Goal: Complete application form

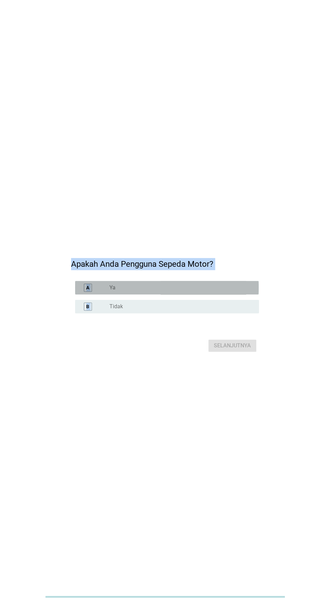
click at [203, 291] on div "radio_button_unchecked Ya" at bounding box center [179, 287] width 139 height 7
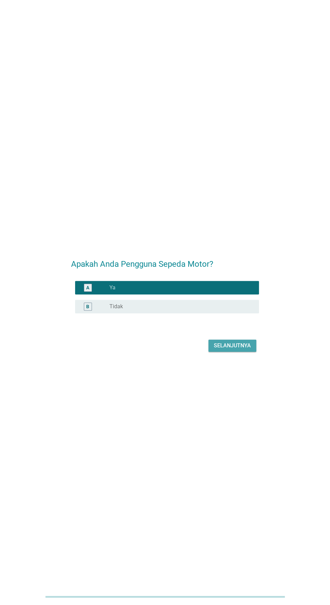
click at [238, 350] on div "Selanjutnya" at bounding box center [232, 346] width 37 height 8
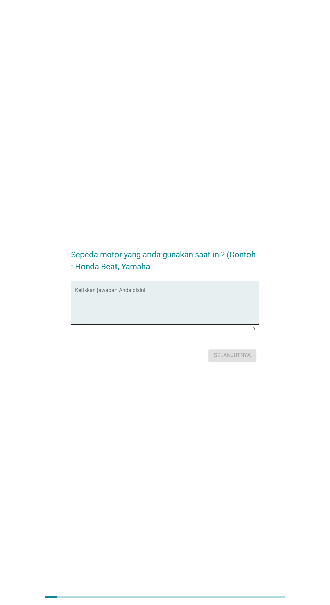
click at [211, 317] on textarea "Ketikkan jawaban Anda disini." at bounding box center [167, 306] width 184 height 35
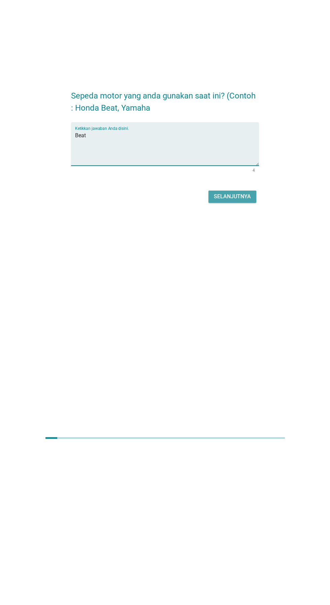
type textarea "Beat"
click at [242, 359] on div "Selanjutnya" at bounding box center [232, 355] width 37 height 8
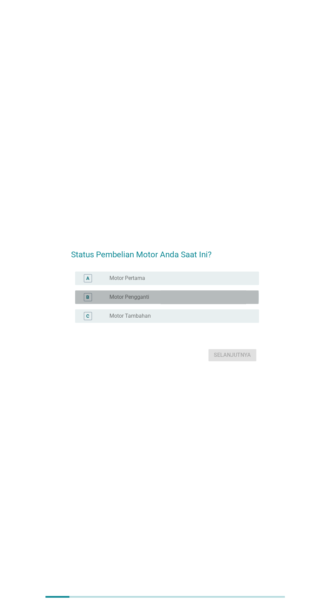
click at [185, 300] on div "radio_button_unchecked Motor Pengganti" at bounding box center [179, 297] width 139 height 7
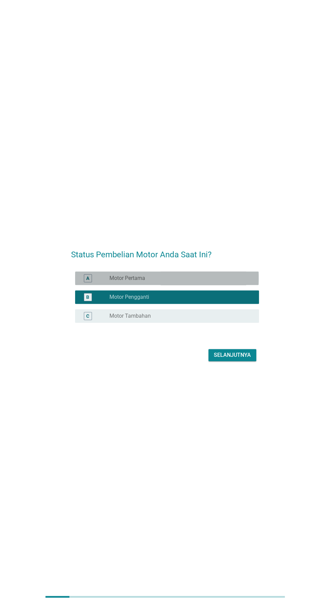
click at [237, 282] on div "radio_button_unchecked Motor Pertama" at bounding box center [182, 278] width 144 height 8
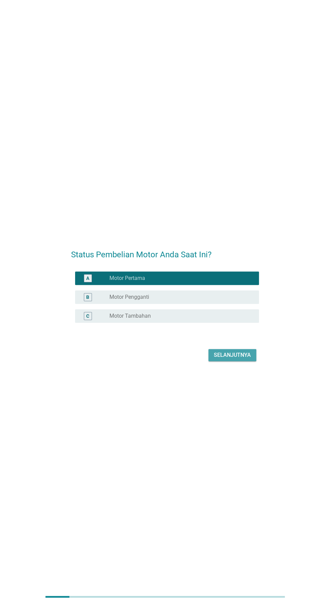
click at [227, 361] on button "Selanjutnya" at bounding box center [233, 355] width 48 height 12
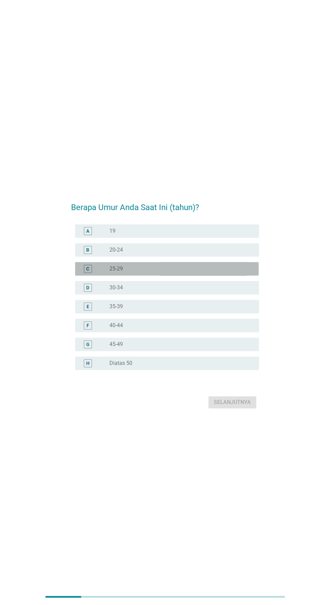
click at [193, 272] on div "radio_button_unchecked 25-29" at bounding box center [179, 268] width 139 height 7
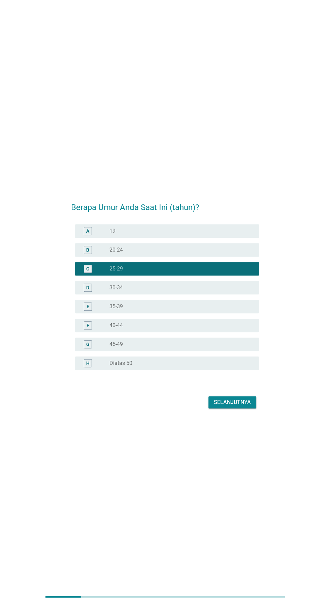
click at [225, 406] on div "Selanjutnya" at bounding box center [232, 402] width 37 height 8
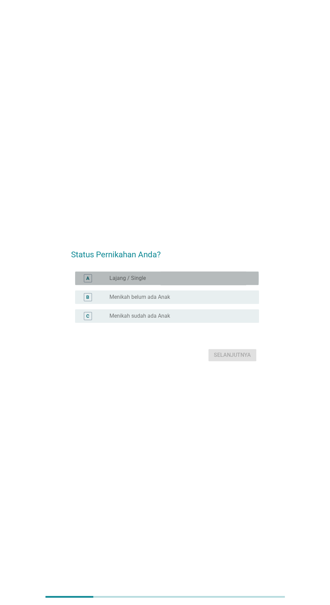
click at [211, 282] on div "radio_button_unchecked Lajang / Single" at bounding box center [179, 278] width 139 height 7
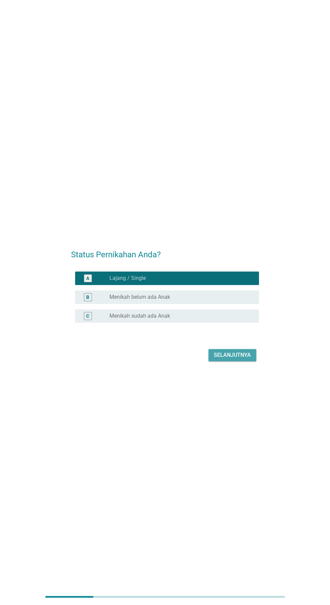
click at [227, 359] on div "Selanjutnya" at bounding box center [232, 355] width 37 height 8
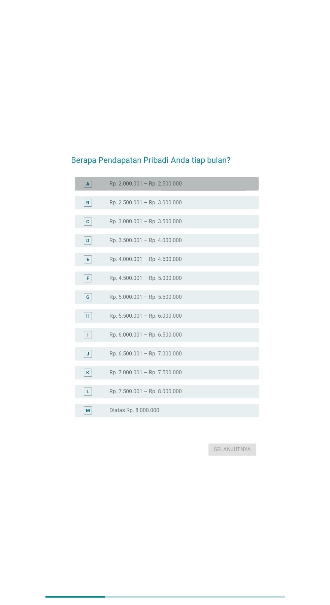
click at [219, 191] on div "A radio_button_unchecked Rp. 2.000.001 – Rp. 2.500.000" at bounding box center [167, 183] width 184 height 13
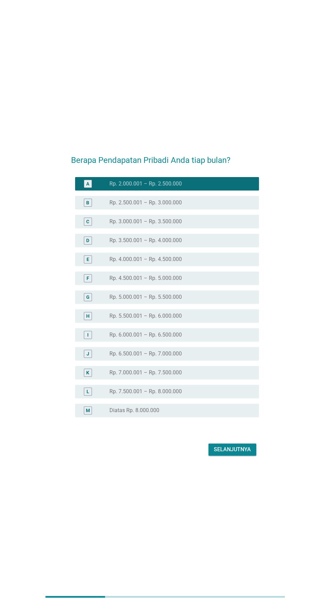
click at [220, 454] on div "Selanjutnya" at bounding box center [232, 449] width 37 height 8
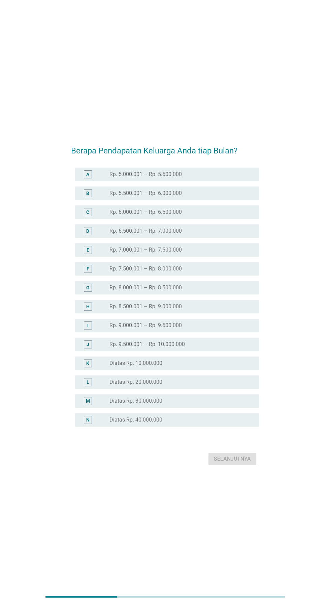
click at [233, 178] on div "radio_button_unchecked Rp. 5.000.001 – Rp. 5.500.000" at bounding box center [182, 174] width 144 height 8
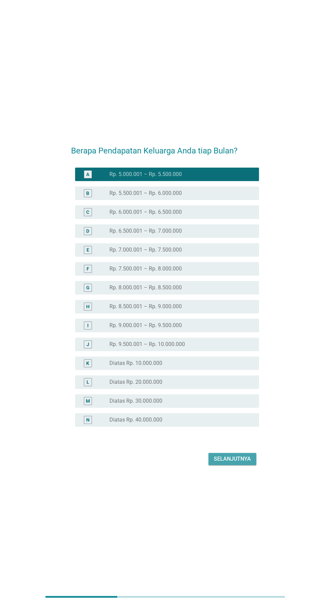
click at [230, 463] on div "Selanjutnya" at bounding box center [232, 459] width 37 height 8
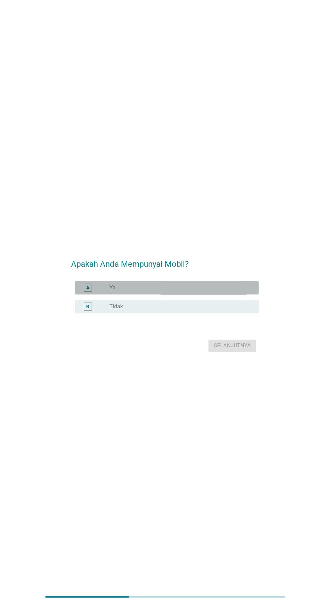
click at [229, 291] on div "radio_button_unchecked Ya" at bounding box center [179, 287] width 139 height 7
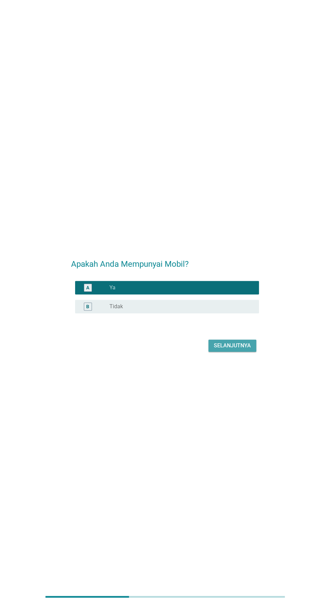
click at [238, 352] on button "Selanjutnya" at bounding box center [233, 346] width 48 height 12
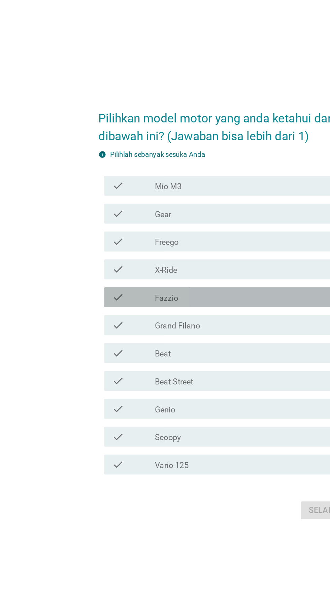
click at [177, 297] on div "check_box_outline_blank Fazzio" at bounding box center [182, 293] width 144 height 8
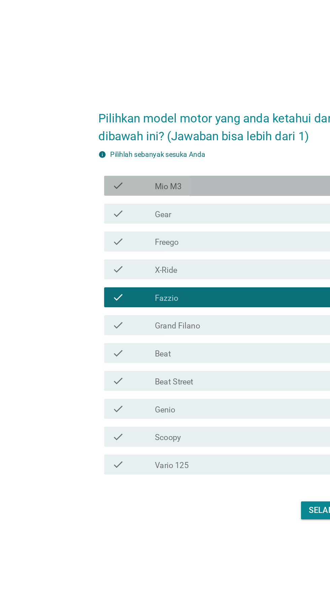
click at [187, 222] on div "check_box_outline_blank Mio M3" at bounding box center [182, 218] width 144 height 8
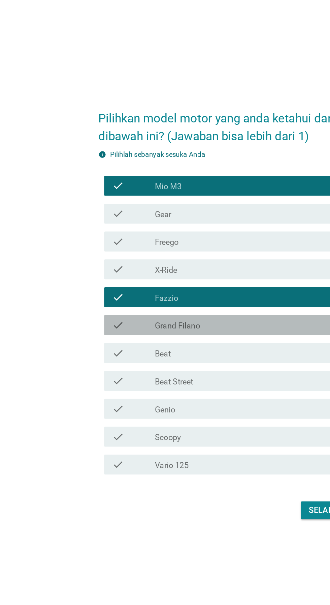
click at [176, 316] on div "check_box_outline_blank Grand Filano" at bounding box center [182, 312] width 144 height 8
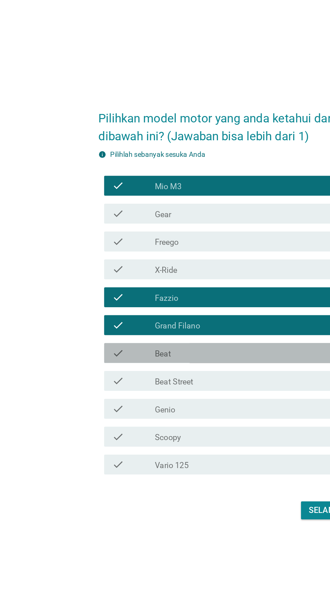
click at [161, 335] on div "check_box_outline_blank Beat" at bounding box center [182, 331] width 144 height 8
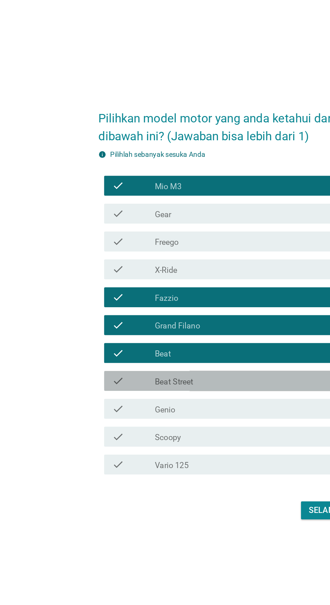
click at [148, 354] on div "check_box_outline_blank Beat Street" at bounding box center [182, 350] width 144 height 8
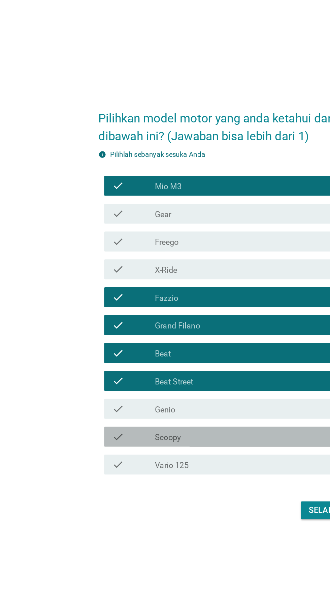
click at [138, 395] on div "check check_box_outline_blank Scoopy" at bounding box center [167, 387] width 184 height 13
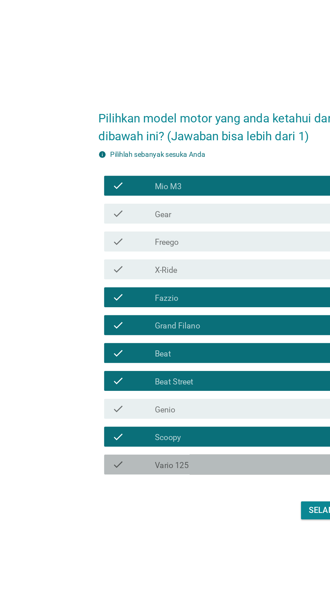
click at [141, 411] on div "check_box_outline_blank Vario 125" at bounding box center [182, 407] width 144 height 8
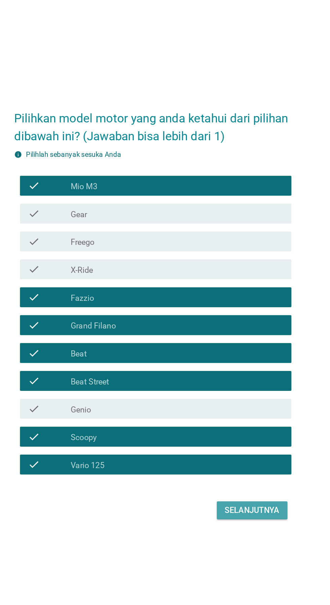
click at [233, 444] on button "Selanjutnya" at bounding box center [233, 438] width 48 height 12
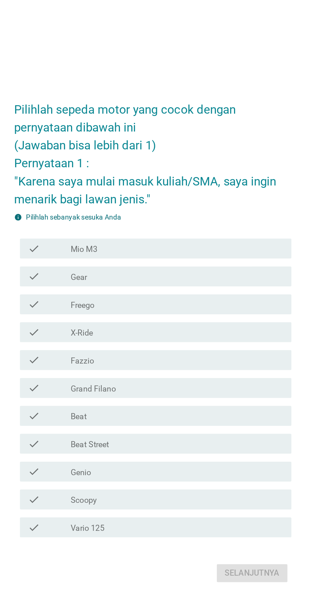
click at [232, 324] on div "check check_box_outline_blank Fazzio" at bounding box center [167, 317] width 184 height 13
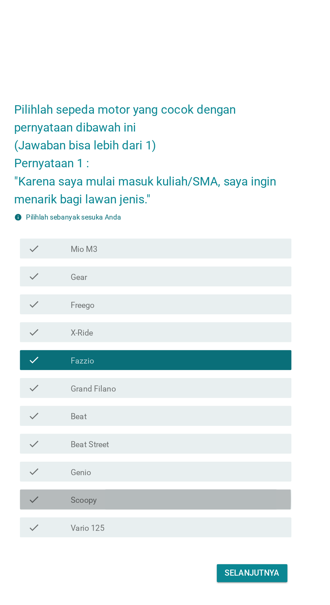
click at [193, 416] on div "check_box_outline_blank Scoopy" at bounding box center [182, 412] width 144 height 8
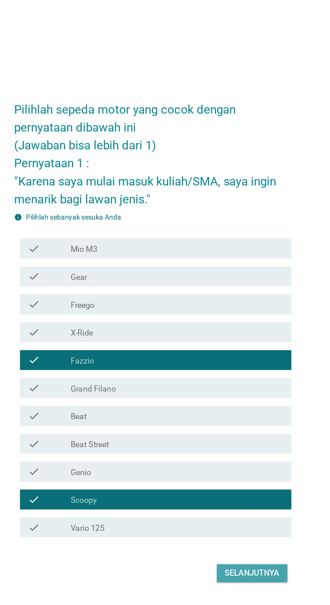
click at [216, 466] on div "Selanjutnya" at bounding box center [232, 462] width 37 height 8
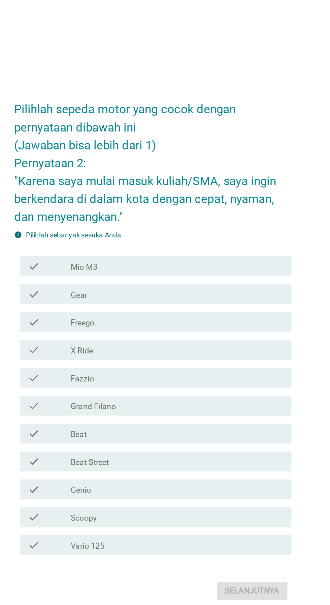
click at [175, 384] on div "check_box_outline_blank Beat Street" at bounding box center [182, 380] width 144 height 8
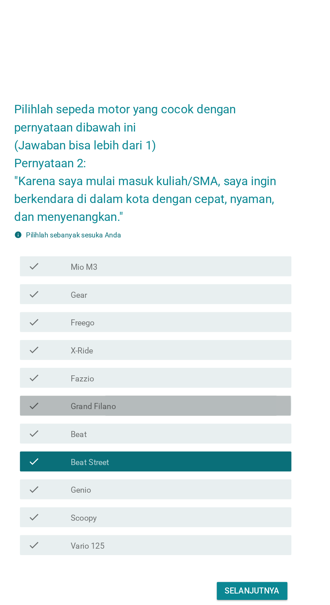
click at [198, 347] on div "check_box_outline_blank Grand Filano" at bounding box center [182, 343] width 144 height 8
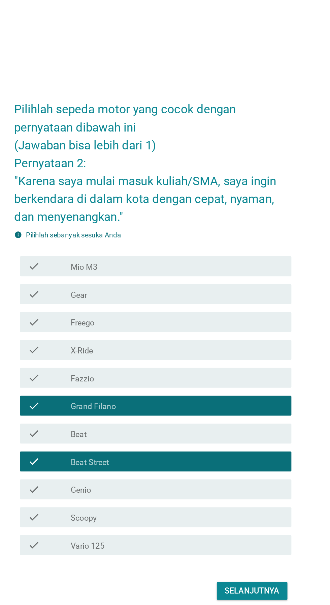
click at [190, 328] on div "check_box_outline_blank Fazzio" at bounding box center [182, 324] width 144 height 8
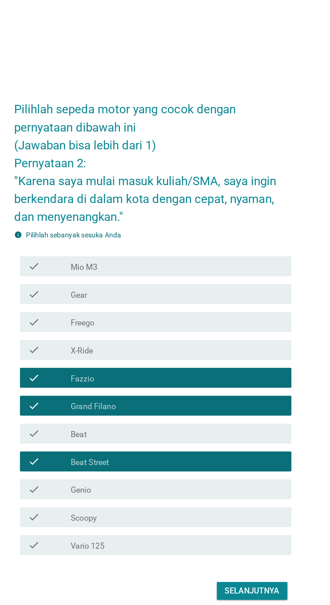
click at [215, 422] on div "check_box_outline_blank Scoopy" at bounding box center [182, 418] width 144 height 8
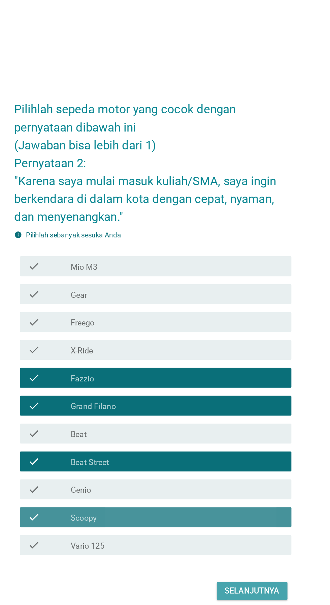
click at [230, 472] on div "Selanjutnya" at bounding box center [232, 468] width 37 height 8
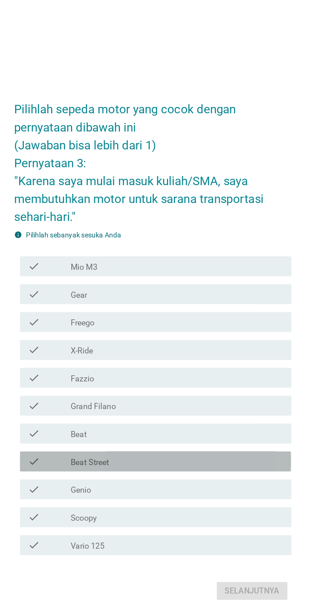
click at [165, 384] on div "check_box_outline_blank Beat Street" at bounding box center [182, 380] width 144 height 8
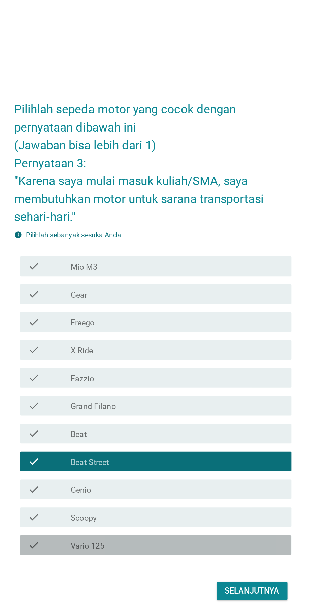
click at [156, 444] on div "check check_box_outline_blank Vario 125" at bounding box center [167, 436] width 184 height 13
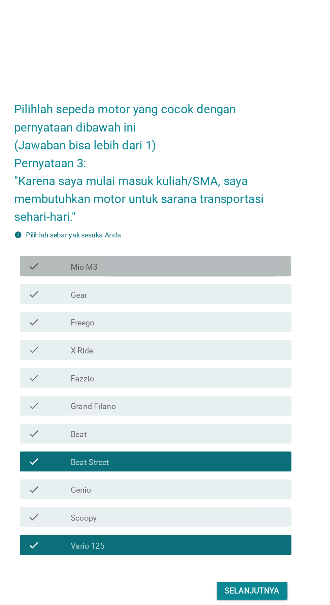
click at [243, 252] on div "check_box_outline_blank Mio M3" at bounding box center [182, 248] width 144 height 8
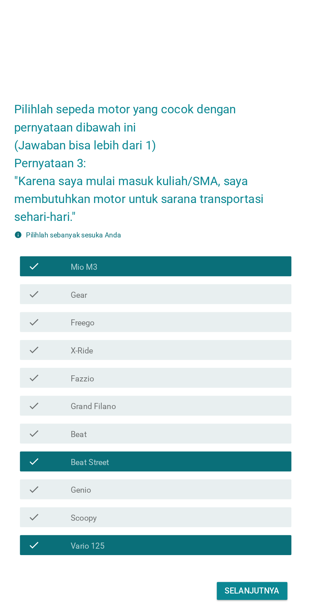
click at [234, 472] on div "Selanjutnya" at bounding box center [232, 468] width 37 height 8
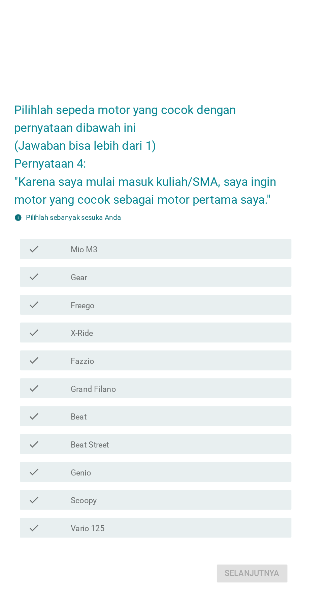
click at [183, 316] on div "check_box_outline_blank Fazzio" at bounding box center [182, 312] width 144 height 8
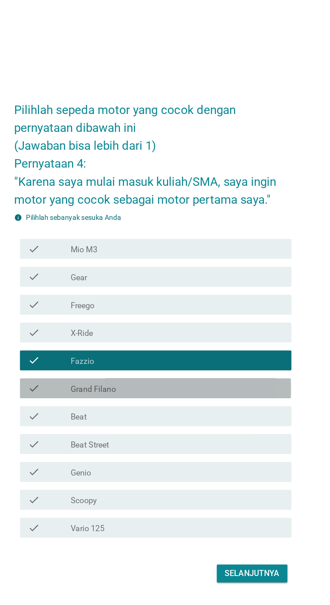
click at [174, 338] on div "check check_box_outline_blank Grand Filano" at bounding box center [167, 330] width 184 height 13
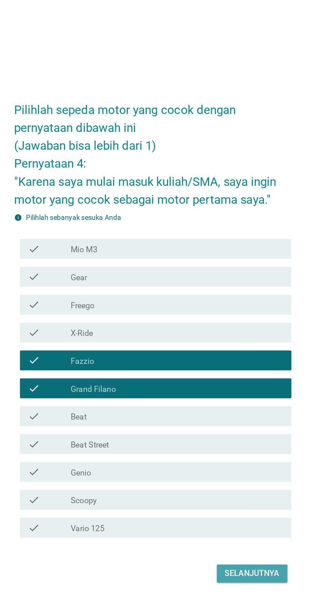
click at [228, 460] on div "Selanjutnya" at bounding box center [232, 456] width 37 height 8
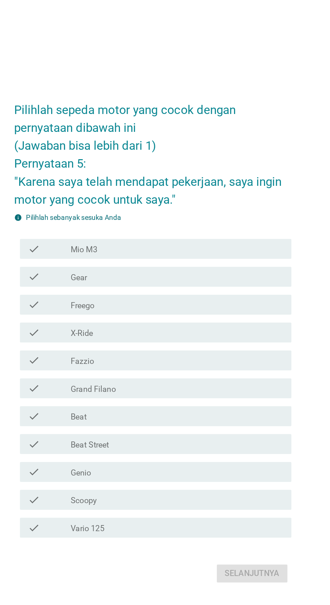
scroll to position [0, 0]
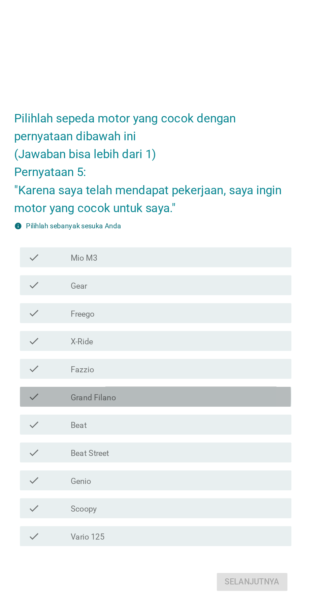
click at [211, 341] on div "check_box_outline_blank Grand Filano" at bounding box center [182, 336] width 144 height 8
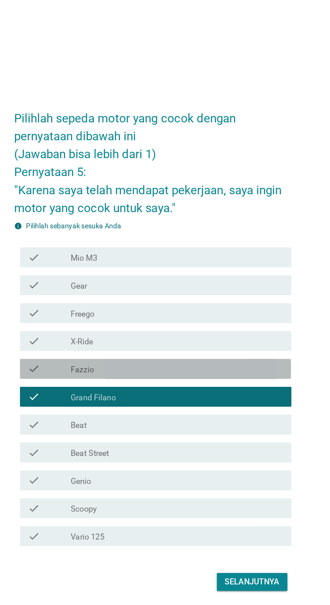
click at [228, 322] on div "check_box_outline_blank Fazzio" at bounding box center [182, 318] width 144 height 8
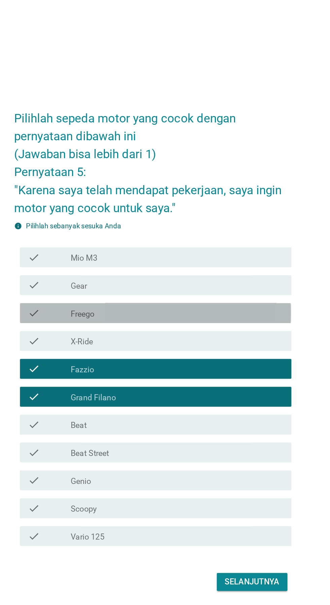
click at [233, 284] on div "check_box_outline_blank Freego" at bounding box center [182, 280] width 144 height 8
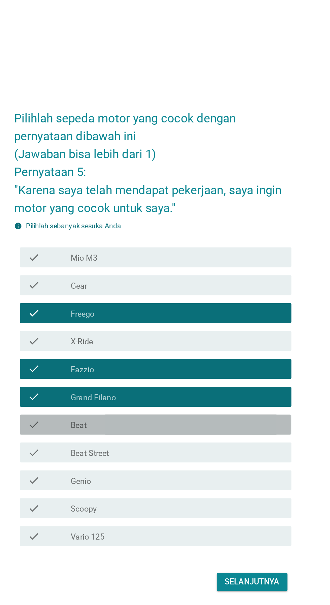
click at [205, 359] on div "check_box_outline_blank Beat" at bounding box center [182, 355] width 144 height 8
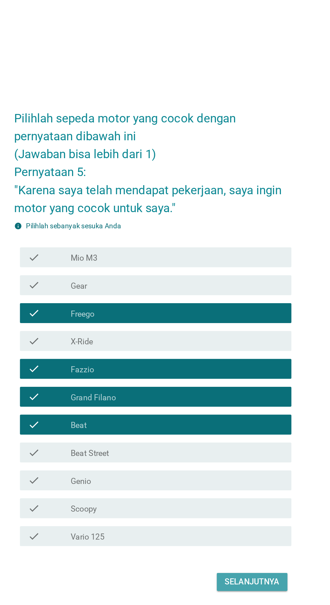
click at [229, 468] on button "Selanjutnya" at bounding box center [233, 462] width 48 height 12
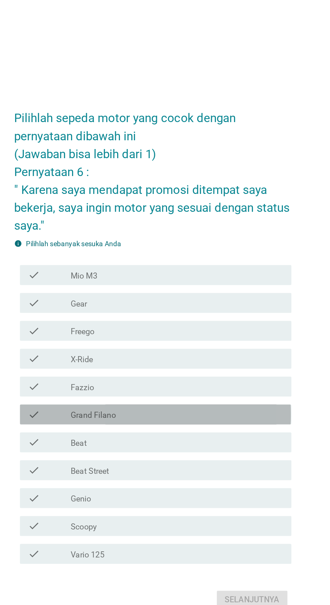
click at [206, 347] on div "check_box_outline_blank Grand Filano" at bounding box center [182, 343] width 144 height 8
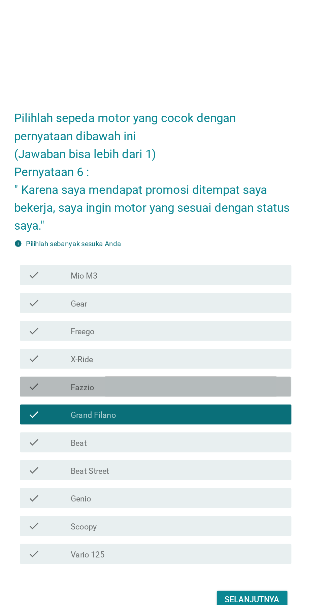
click at [222, 328] on div "check_box_outline_blank Fazzio" at bounding box center [182, 324] width 144 height 8
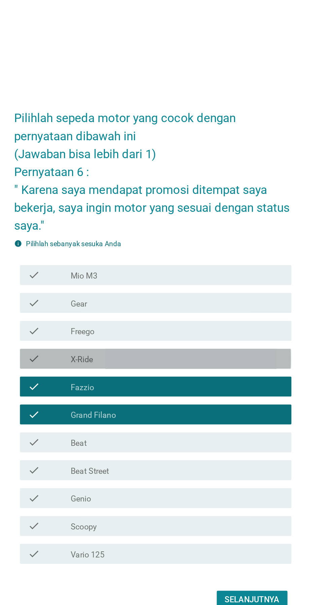
click at [229, 309] on div "check_box_outline_blank X-Ride" at bounding box center [182, 305] width 144 height 8
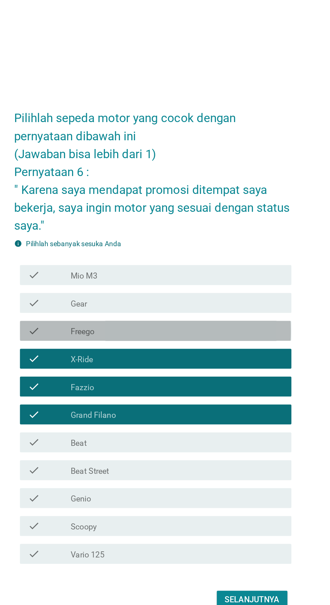
click at [242, 290] on div "check_box_outline_blank Freego" at bounding box center [182, 286] width 144 height 8
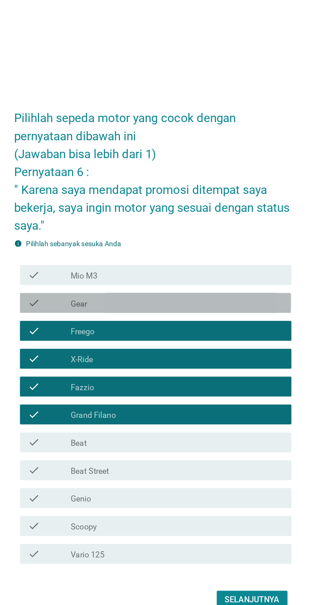
click at [237, 271] on div "check_box_outline_blank Gear" at bounding box center [182, 267] width 144 height 8
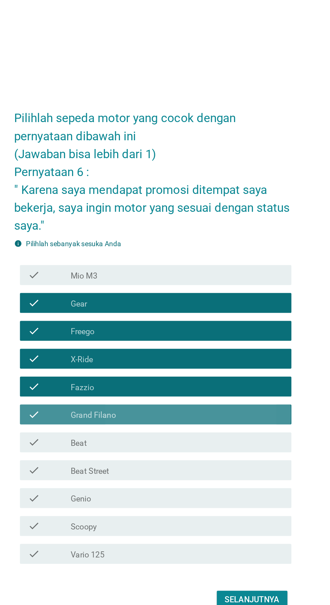
click at [210, 349] on div "check check_box_outline_blank Grand Filano" at bounding box center [167, 342] width 184 height 13
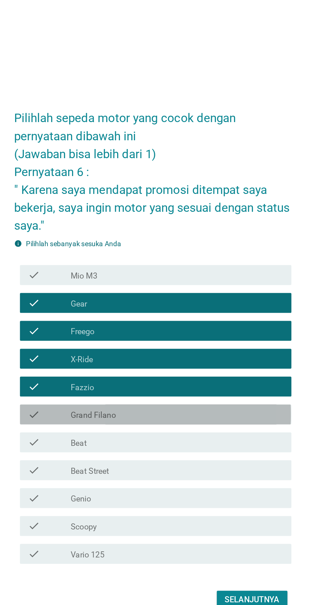
click at [209, 347] on div "check_box_outline_blank Grand Filano" at bounding box center [182, 343] width 144 height 8
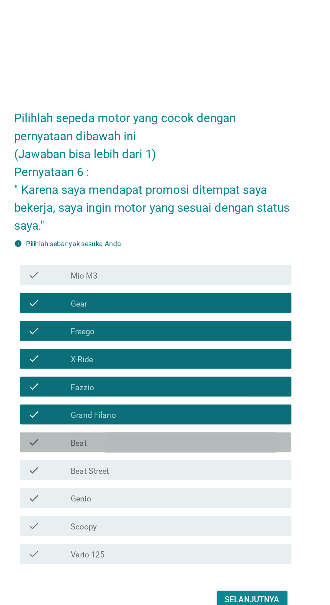
click at [201, 366] on div "check_box_outline_blank Beat" at bounding box center [182, 361] width 144 height 8
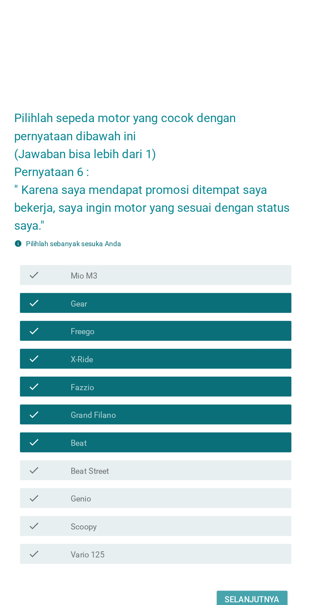
click at [218, 474] on button "Selanjutnya" at bounding box center [233, 468] width 48 height 12
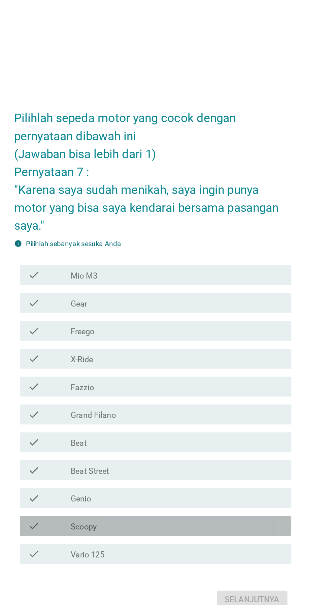
click at [172, 422] on div "check_box_outline_blank Scoopy" at bounding box center [182, 418] width 144 height 8
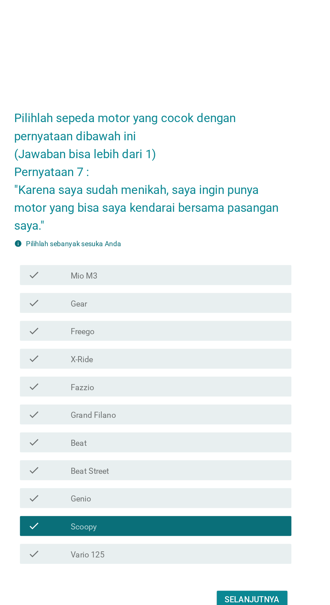
click at [175, 422] on div "check_box_outline_blank Scoopy" at bounding box center [182, 418] width 144 height 8
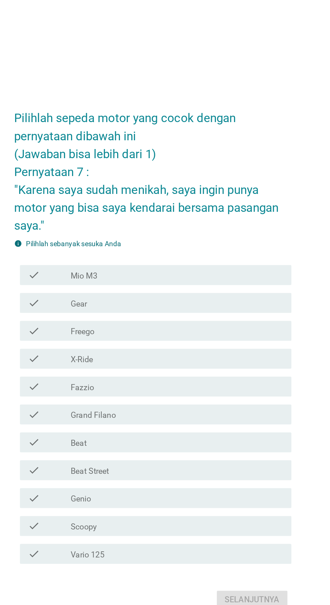
click at [204, 328] on div "check_box_outline_blank Fazzio" at bounding box center [182, 324] width 144 height 8
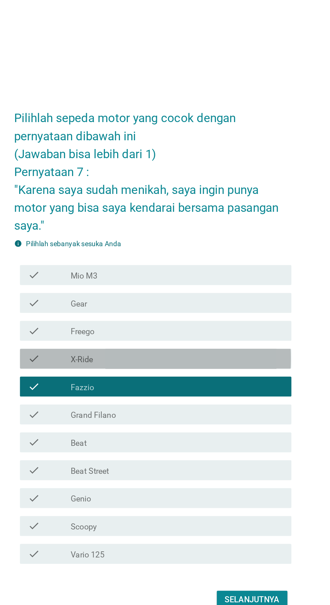
click at [216, 309] on div "check_box_outline_blank X-Ride" at bounding box center [182, 305] width 144 height 8
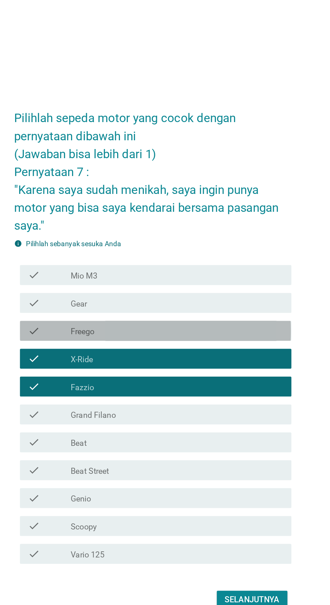
click at [235, 290] on div "check_box_outline_blank Freego" at bounding box center [182, 286] width 144 height 8
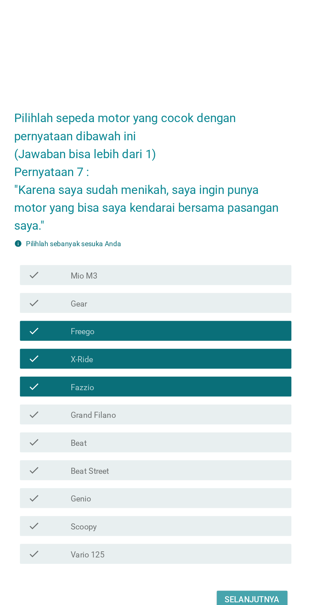
click at [238, 472] on div "Selanjutnya" at bounding box center [232, 468] width 37 height 8
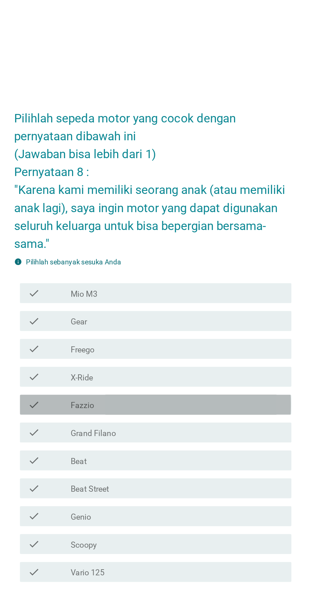
click at [233, 334] on div "check_box_outline_blank Fazzio" at bounding box center [182, 330] width 144 height 8
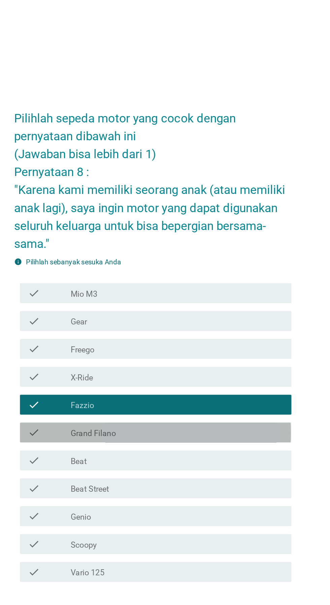
click at [220, 353] on div "check_box_outline_blank Grand Filano" at bounding box center [182, 349] width 144 height 8
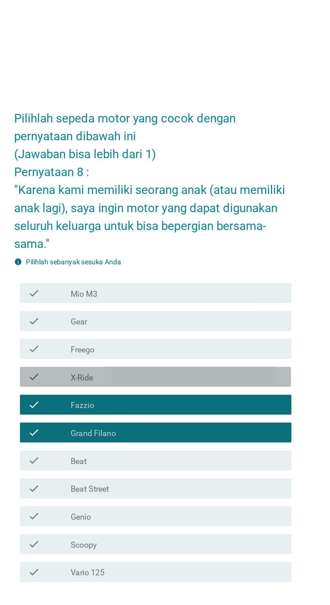
click at [236, 318] on div "check check_box_outline_blank X-Ride" at bounding box center [167, 310] width 184 height 13
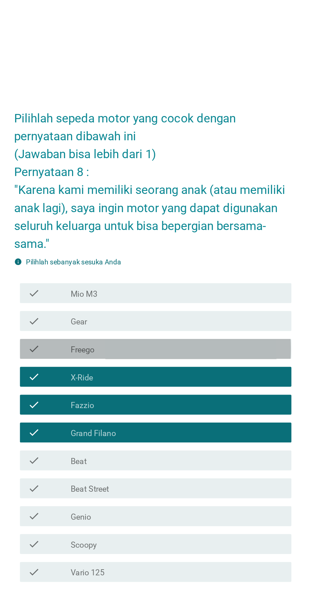
click at [243, 296] on div "check_box_outline_blank Freego" at bounding box center [182, 292] width 144 height 8
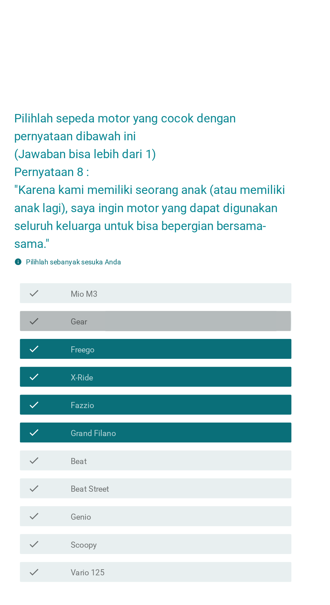
click at [238, 280] on div "check check_box_outline_blank Gear" at bounding box center [167, 272] width 184 height 13
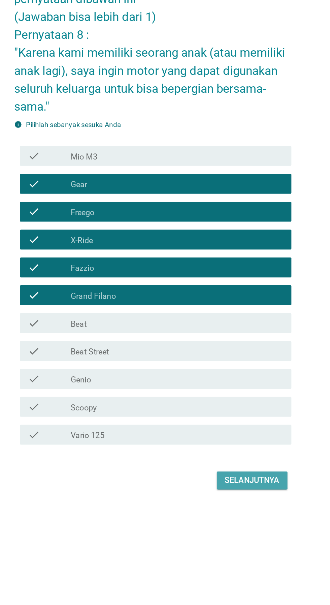
scroll to position [31, 0]
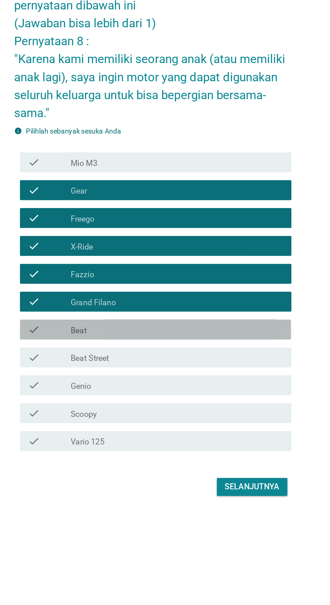
click at [241, 355] on div "check_box_outline_blank Beat" at bounding box center [182, 351] width 144 height 8
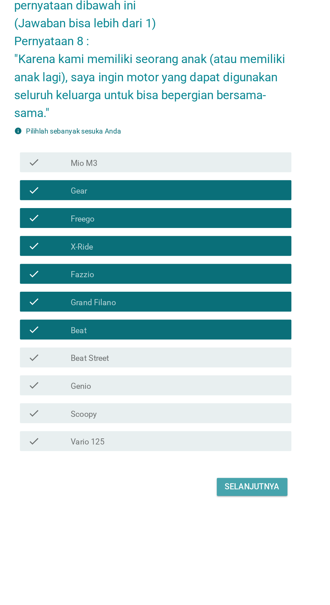
click at [243, 464] on button "Selanjutnya" at bounding box center [233, 458] width 48 height 12
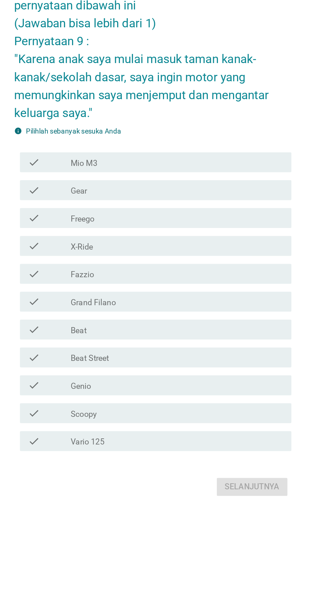
scroll to position [0, 0]
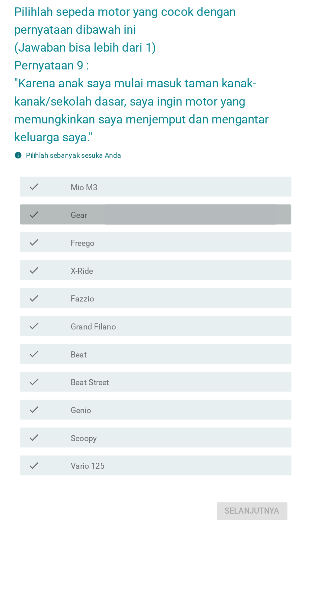
click at [217, 277] on div "check_box_outline_blank Gear" at bounding box center [182, 273] width 144 height 8
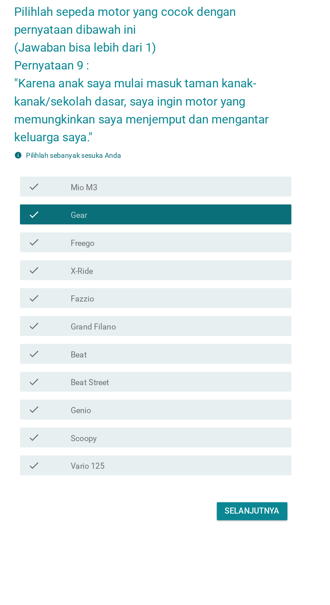
click at [208, 296] on div "check_box_outline_blank Freego" at bounding box center [182, 292] width 144 height 8
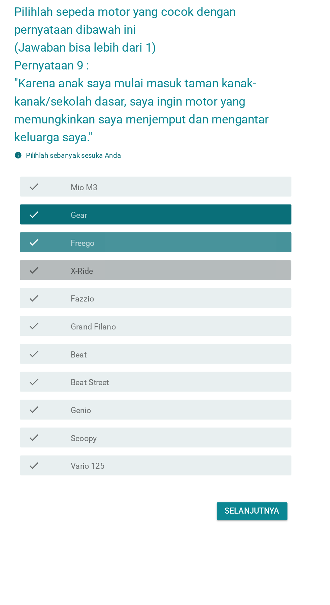
click at [198, 318] on div "check check_box_outline_blank X-Ride" at bounding box center [167, 310] width 184 height 13
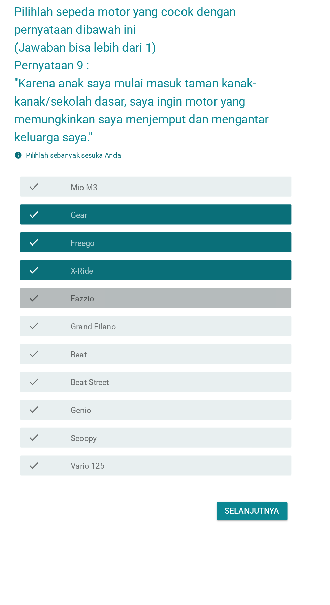
click at [190, 337] on div "check check_box_outline_blank Fazzio" at bounding box center [167, 329] width 184 height 13
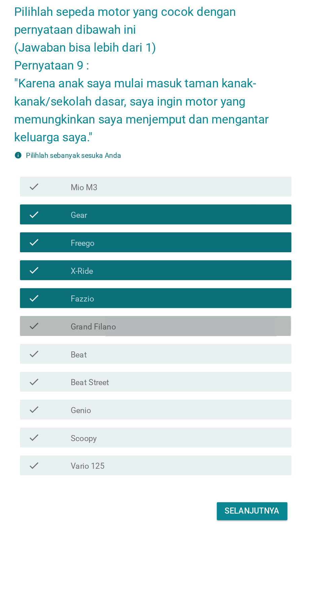
click at [181, 355] on div "check check_box_outline_blank Grand Filano" at bounding box center [167, 348] width 184 height 13
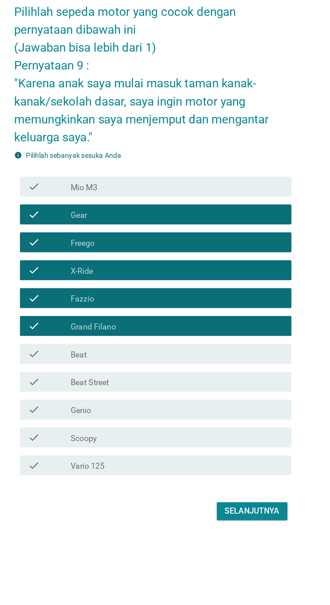
click at [173, 372] on div "check_box_outline_blank Beat" at bounding box center [182, 368] width 144 height 8
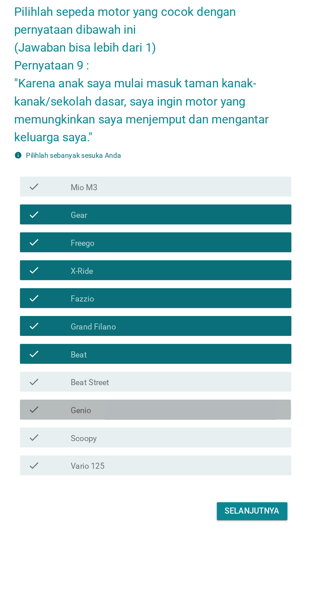
click at [226, 409] on div "check_box_outline_blank Genio" at bounding box center [182, 405] width 144 height 8
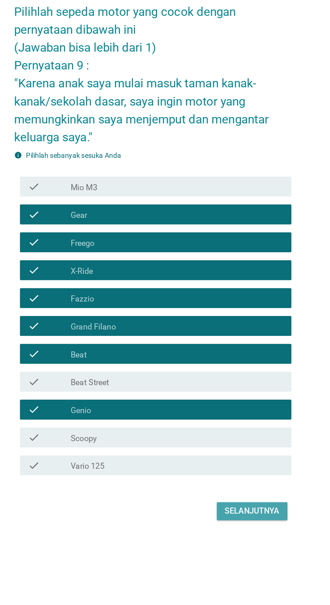
click at [227, 478] on div "Selanjutnya" at bounding box center [232, 474] width 37 height 8
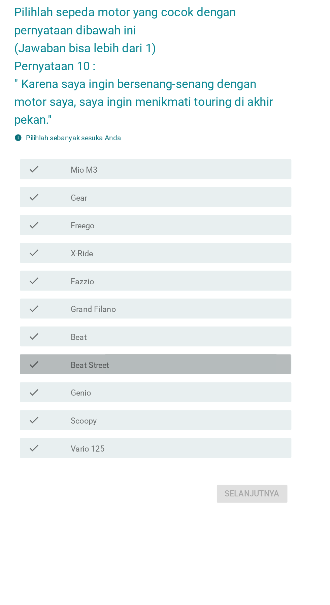
click at [219, 379] on div "check_box_outline_blank Beat Street" at bounding box center [182, 375] width 144 height 8
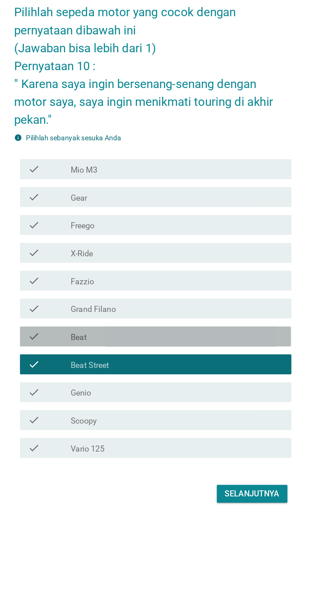
click at [228, 360] on div "check_box_outline_blank Beat" at bounding box center [182, 356] width 144 height 8
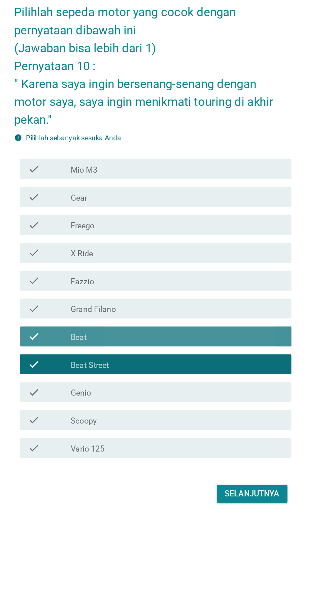
click at [227, 362] on div "check check_box_outline_blank Beat" at bounding box center [167, 355] width 184 height 13
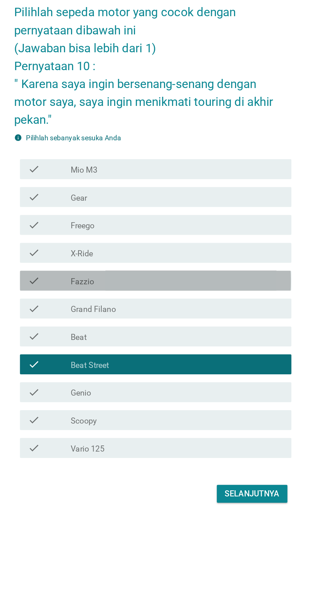
click at [208, 322] on div "check_box_outline_blank Fazzio" at bounding box center [182, 318] width 144 height 8
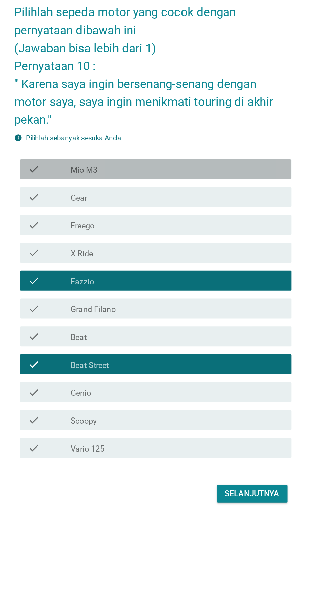
click at [229, 246] on div "check_box_outline_blank Mio M3" at bounding box center [182, 242] width 144 height 8
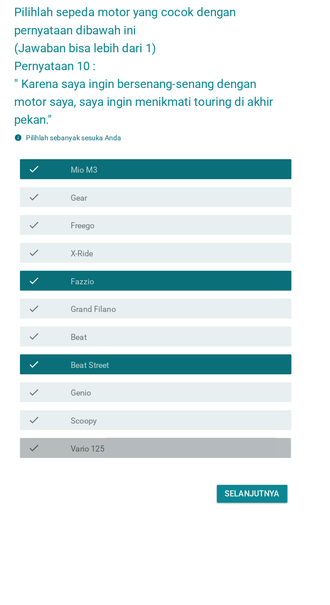
click at [196, 438] on div "check check_box_outline_blank Vario 125" at bounding box center [167, 431] width 184 height 13
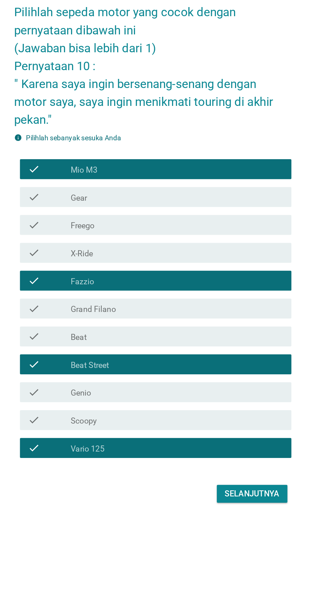
click at [228, 466] on div "Selanjutnya" at bounding box center [232, 462] width 37 height 8
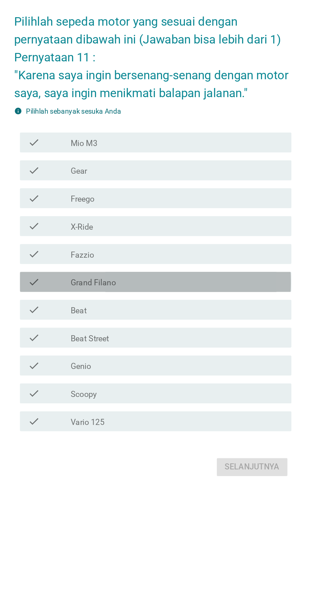
click at [217, 323] on div "check_box_outline_blank Grand Filano" at bounding box center [182, 319] width 144 height 8
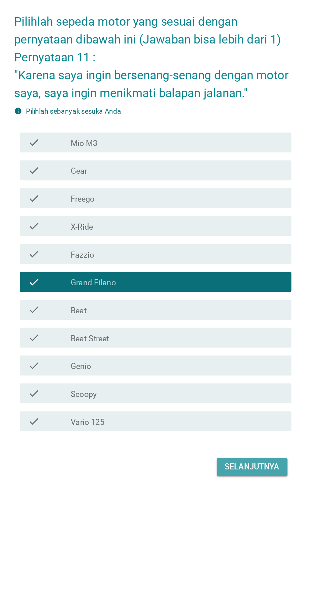
click at [229, 448] on div "Selanjutnya" at bounding box center [232, 444] width 37 height 8
